Goal: Complete application form

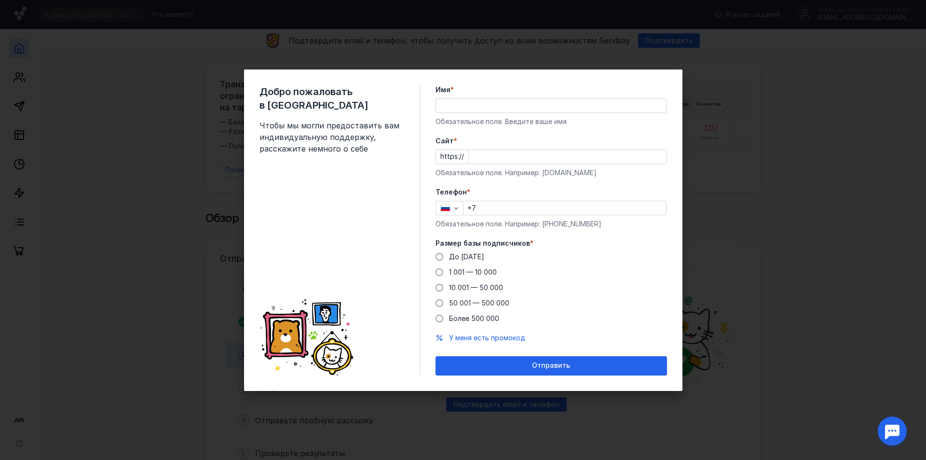
drag, startPoint x: 0, startPoint y: 0, endPoint x: 445, endPoint y: 112, distance: 458.7
click at [445, 112] on input "Имя *" at bounding box center [551, 106] width 231 height 14
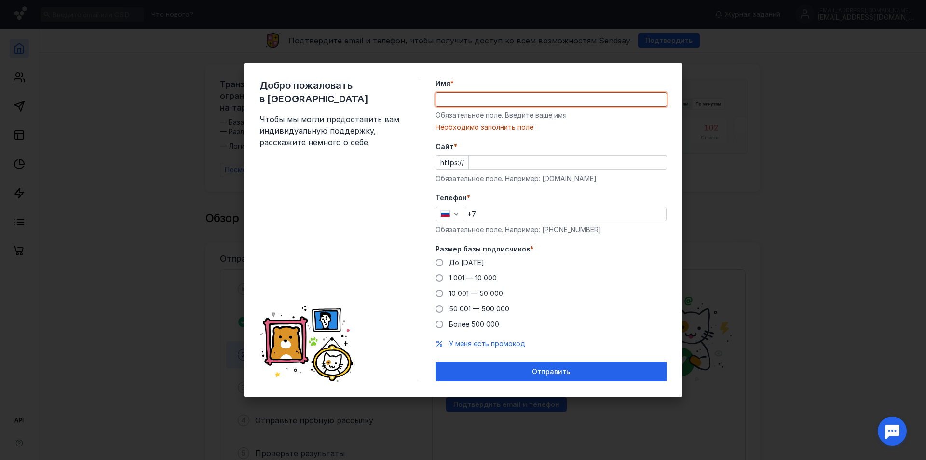
paste input "ООО «ЕВРОТАРА»"
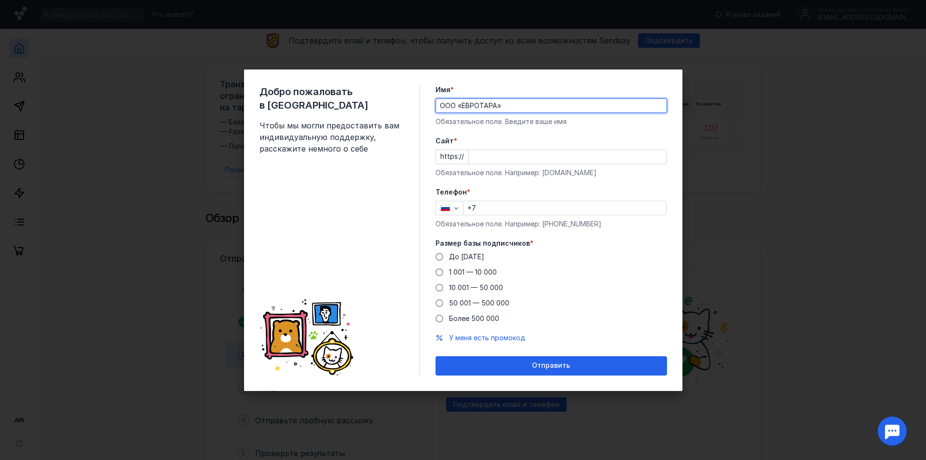
type input "ООО «ЕВРОТАРА»"
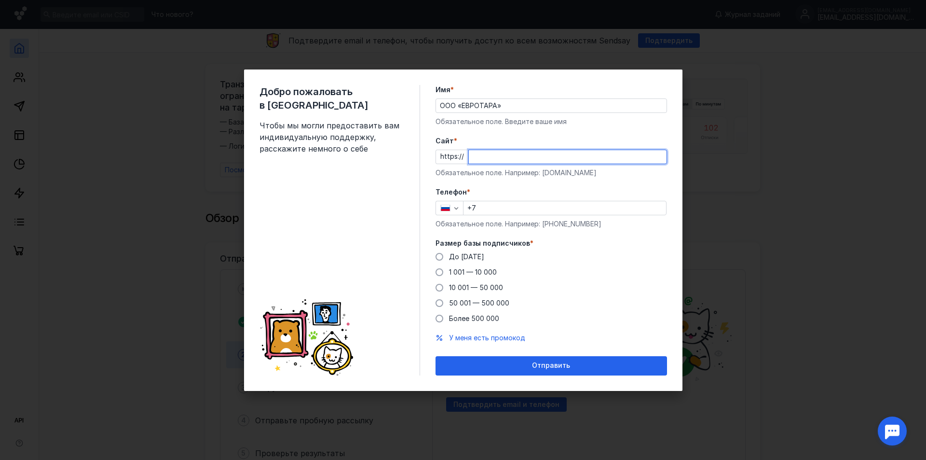
click at [506, 158] on input "Cайт *" at bounding box center [568, 157] width 198 height 14
paste input "[DOMAIN_NAME]"
type input "[DOMAIN_NAME]"
click at [528, 192] on label "Телефон *" at bounding box center [552, 192] width 232 height 10
click at [490, 204] on input "+7" at bounding box center [565, 208] width 203 height 14
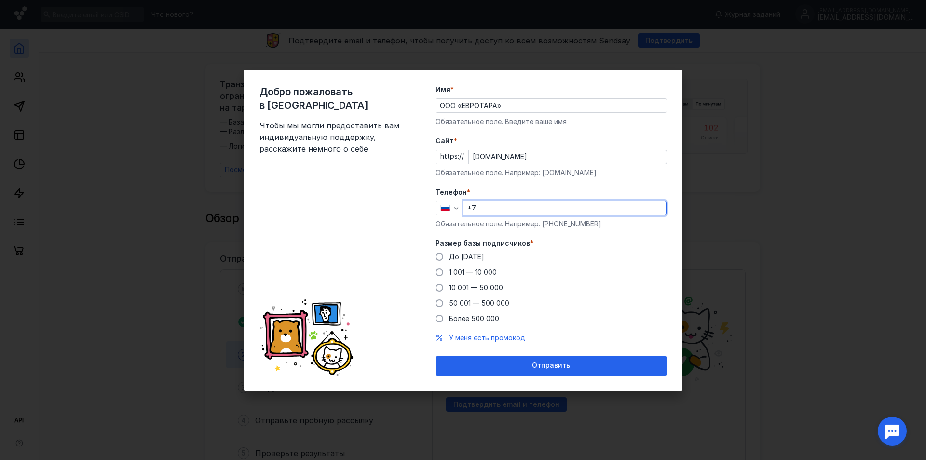
paste input "[PHONE_NUMBER]"
type input "[PHONE_NUMBER]"
click at [463, 257] on span "До [DATE]" at bounding box center [466, 256] width 35 height 8
click at [0, 0] on input "До [DATE]" at bounding box center [0, 0] width 0 height 0
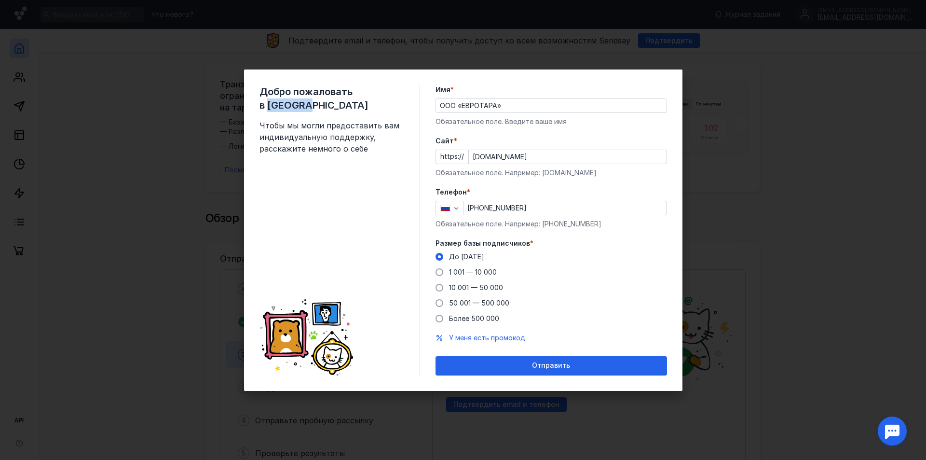
drag, startPoint x: 400, startPoint y: 90, endPoint x: 365, endPoint y: 86, distance: 35.9
click at [365, 86] on span "Добро пожаловать в [GEOGRAPHIC_DATA]" at bounding box center [332, 98] width 145 height 27
copy span "Sendsay"
click at [487, 334] on span "У меня есть промокод" at bounding box center [487, 337] width 76 height 8
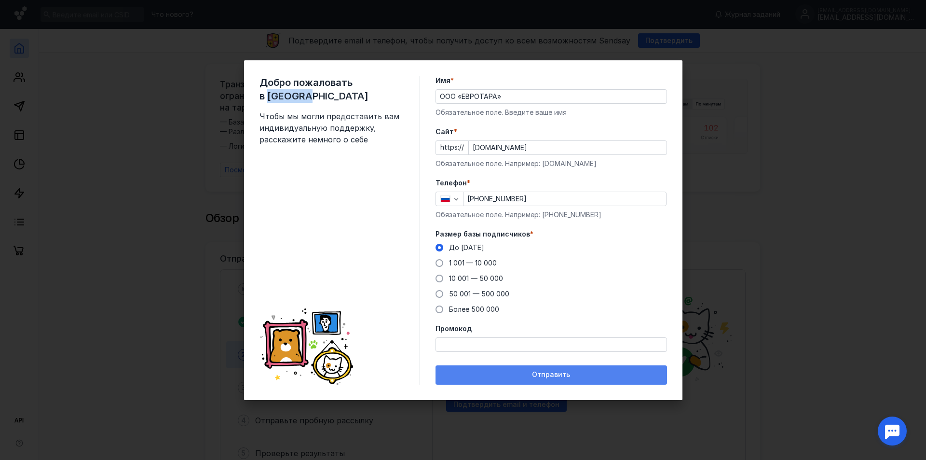
click at [548, 373] on span "Отправить" at bounding box center [551, 374] width 38 height 8
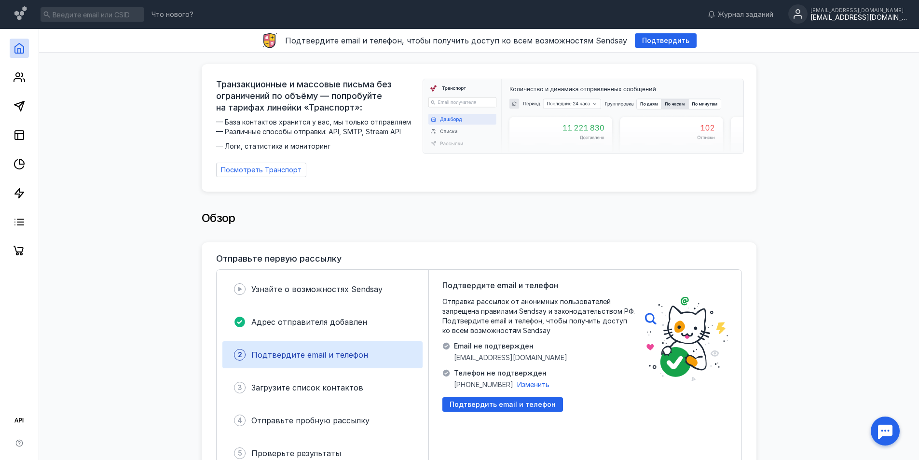
click at [865, 14] on div "[EMAIL_ADDRESS][DOMAIN_NAME]" at bounding box center [858, 18] width 96 height 8
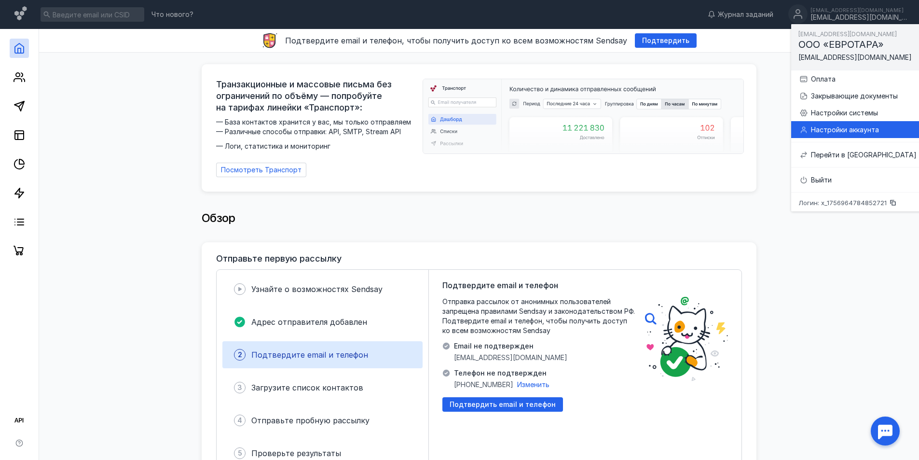
click at [848, 127] on div "Настройки аккаунта" at bounding box center [864, 130] width 106 height 10
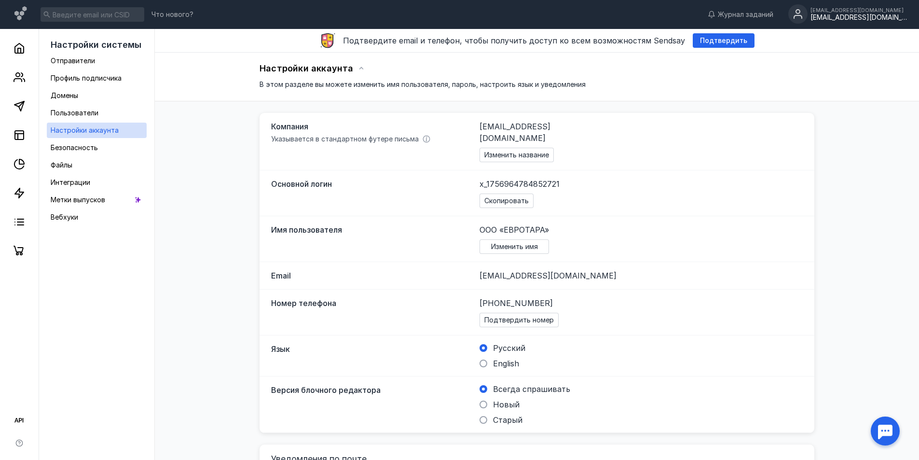
click at [513, 297] on span "[PHONE_NUMBER]" at bounding box center [516, 303] width 73 height 12
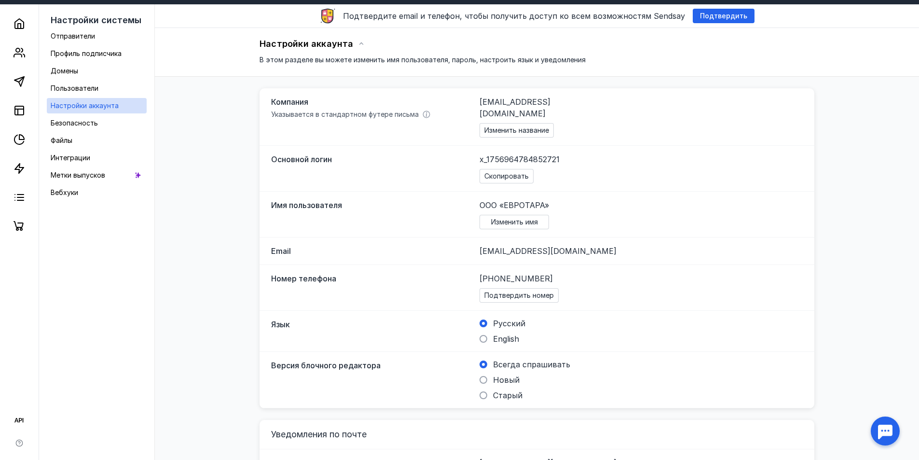
scroll to position [48, 0]
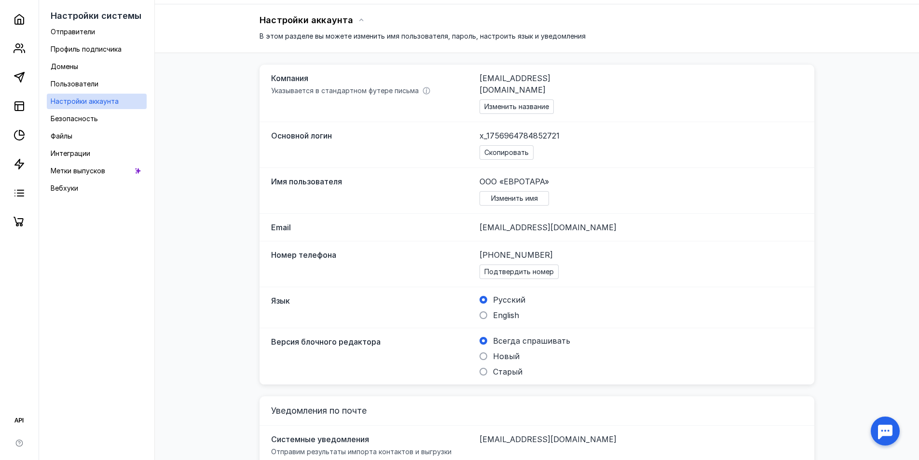
click at [878, 430] on div at bounding box center [885, 431] width 30 height 30
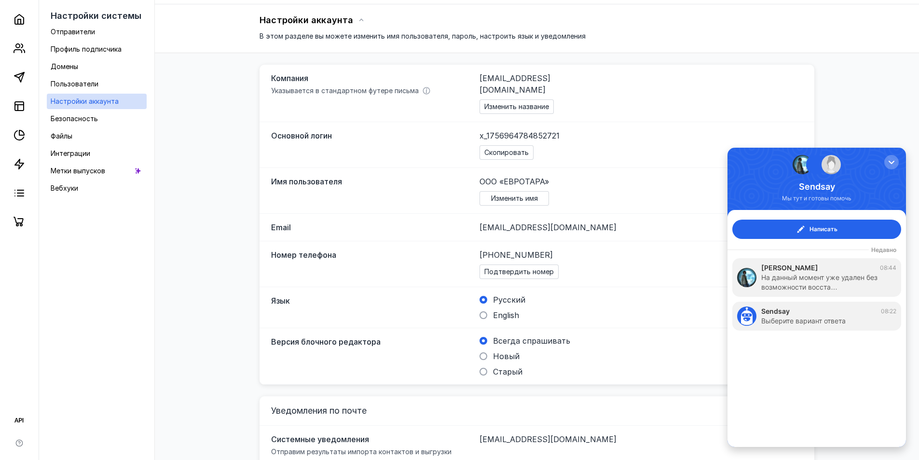
scroll to position [0, 0]
click at [831, 228] on span "Написать" at bounding box center [824, 229] width 28 height 10
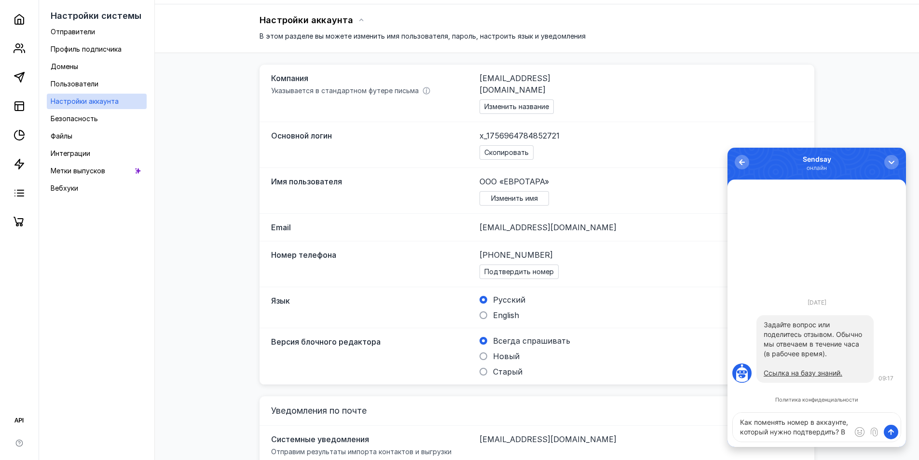
type textarea "Как поменять номер в аккаунте, который нужно подтвердить?"
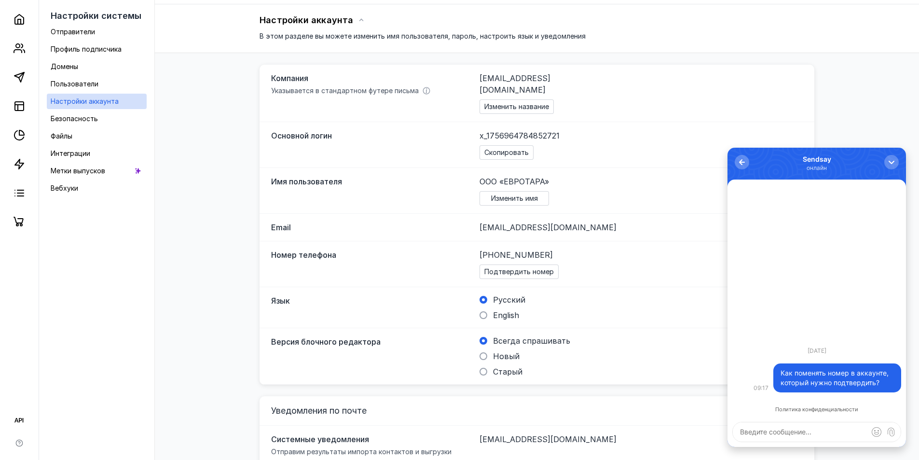
click at [646, 270] on div "Номер телефона [PHONE_NUMBER] Подтвердить номер" at bounding box center [537, 264] width 555 height 46
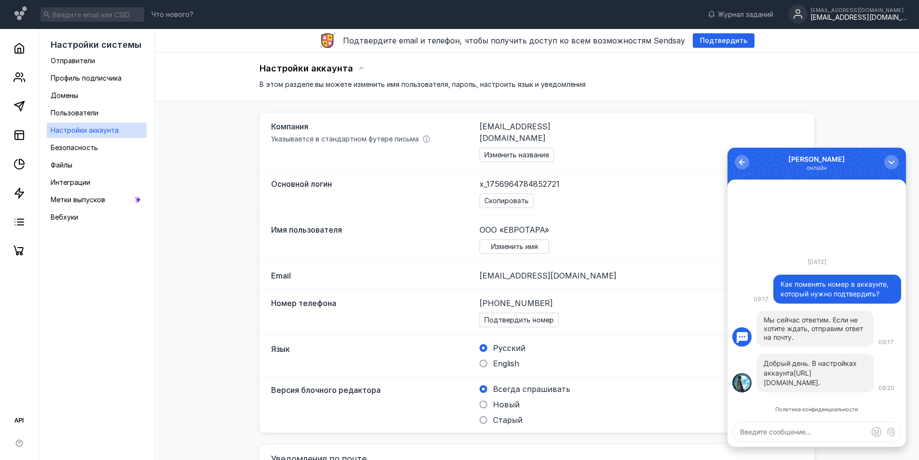
click at [788, 376] on link "[URL][DOMAIN_NAME]" at bounding box center [791, 378] width 55 height 18
